Goal: Task Accomplishment & Management: Manage account settings

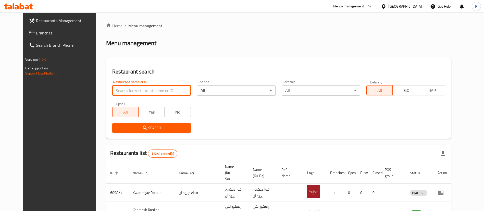
click at [141, 94] on input "search" at bounding box center [151, 90] width 79 height 10
type input "[PERSON_NAME]"
click button "Search" at bounding box center [151, 127] width 79 height 9
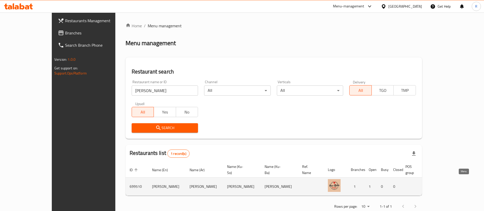
click at [461, 185] on icon "enhanced table" at bounding box center [461, 187] width 6 height 4
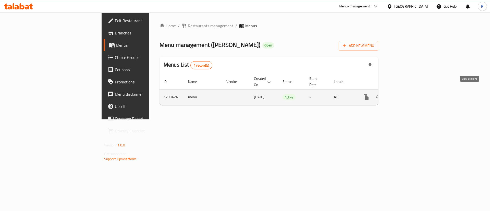
click at [406, 94] on icon "enhanced table" at bounding box center [403, 97] width 6 height 6
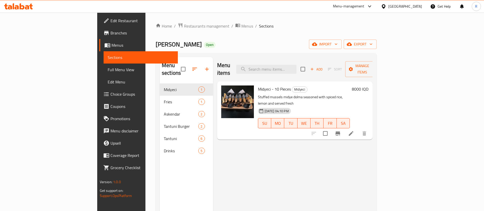
click at [368, 85] on h6 "8000 IQD" at bounding box center [360, 88] width 17 height 7
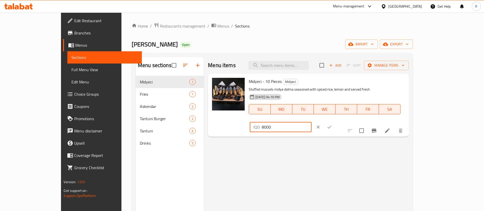
drag, startPoint x: 398, startPoint y: 83, endPoint x: 355, endPoint y: 107, distance: 49.1
click at [355, 107] on div "Midyeci - 10 Pieces Midyeci Stuffed mussels midye dolma seasoned with spiced ri…" at bounding box center [327, 105] width 160 height 59
type input "10000"
click at [332, 124] on icon "ok" at bounding box center [329, 126] width 5 height 5
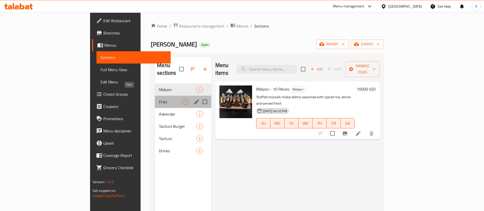
click at [159, 99] on span "Fries" at bounding box center [170, 102] width 23 height 6
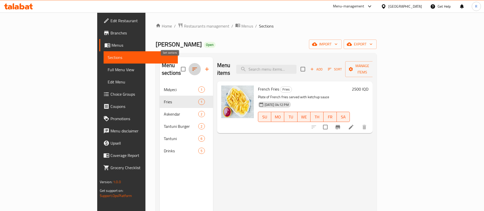
click at [192, 68] on icon "button" at bounding box center [195, 69] width 6 height 6
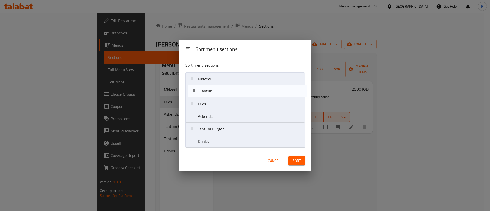
drag, startPoint x: 217, startPoint y: 132, endPoint x: 220, endPoint y: 93, distance: 39.3
click at [220, 93] on nav "Midyeci Fries Askendar Tantuni Burger Tantuni Drinks" at bounding box center [245, 109] width 120 height 75
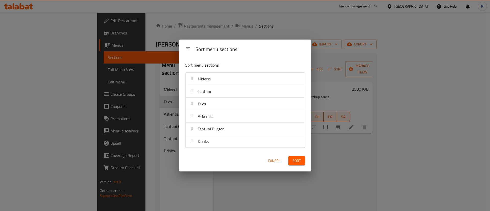
drag, startPoint x: 210, startPoint y: 117, endPoint x: 210, endPoint y: 108, distance: 8.9
drag, startPoint x: 210, startPoint y: 108, endPoint x: 202, endPoint y: 101, distance: 11.2
click at [202, 101] on span "Fries" at bounding box center [202, 104] width 8 height 8
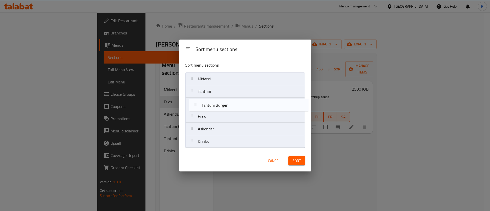
drag, startPoint x: 206, startPoint y: 130, endPoint x: 209, endPoint y: 105, distance: 24.8
click at [209, 105] on nav "Midyeci Tantuni Fries Askendar Tantuni Burger Drinks" at bounding box center [245, 109] width 120 height 75
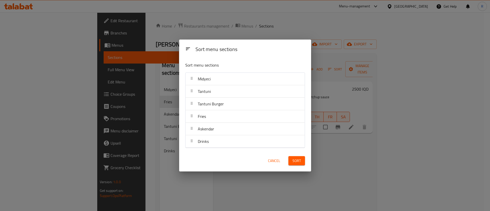
drag, startPoint x: 204, startPoint y: 131, endPoint x: 209, endPoint y: 116, distance: 15.7
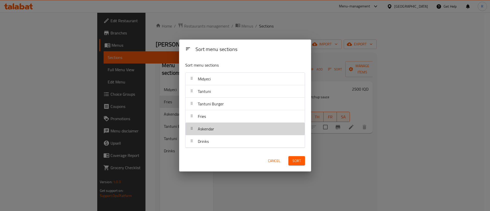
drag, startPoint x: 209, startPoint y: 116, endPoint x: 202, endPoint y: 126, distance: 12.0
click at [202, 126] on span "Askendar" at bounding box center [206, 129] width 16 height 8
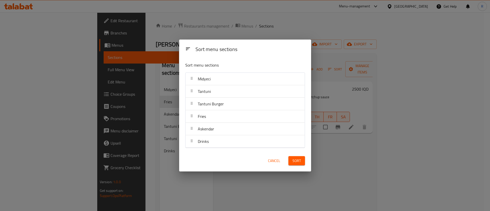
drag, startPoint x: 207, startPoint y: 129, endPoint x: 211, endPoint y: 115, distance: 14.7
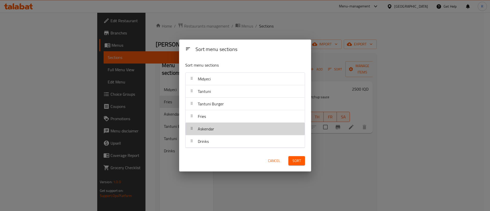
drag, startPoint x: 211, startPoint y: 115, endPoint x: 203, endPoint y: 127, distance: 14.0
click at [203, 127] on span "Askendar" at bounding box center [206, 129] width 16 height 8
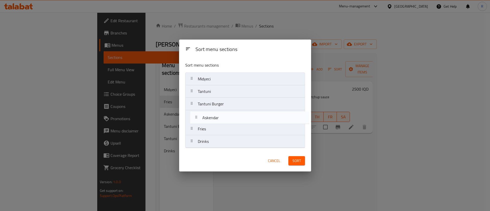
drag, startPoint x: 203, startPoint y: 127, endPoint x: 209, endPoint y: 113, distance: 14.3
click at [209, 113] on nav "Midyeci Tantuni Tantuni Burger Fries Askendar Drinks" at bounding box center [245, 109] width 120 height 75
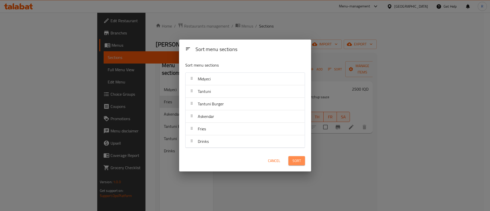
click at [300, 159] on span "Sort" at bounding box center [296, 161] width 8 height 6
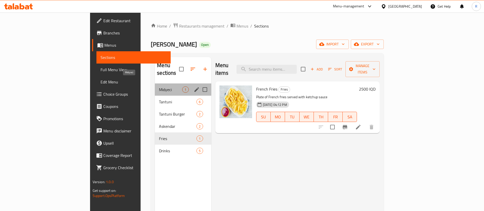
click at [159, 86] on span "Midyeci" at bounding box center [170, 89] width 23 height 6
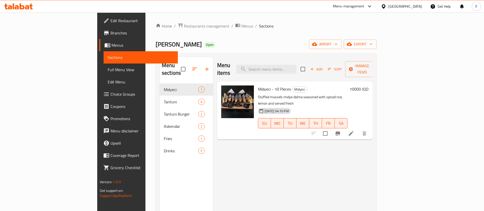
click at [320, 119] on div "[DATE] 04:10 PM SU MO TU WE TH FR SA" at bounding box center [303, 120] width 94 height 28
